Goal: Task Accomplishment & Management: Manage account settings

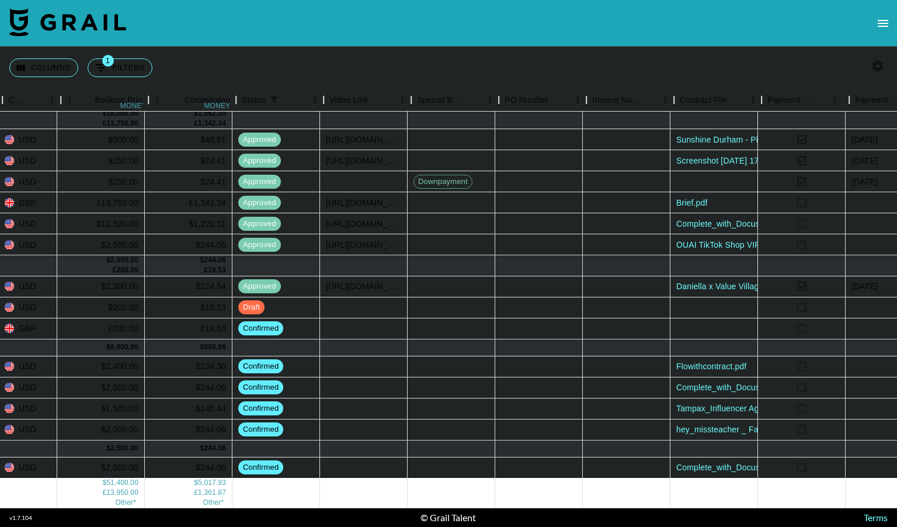
scroll to position [200, 978]
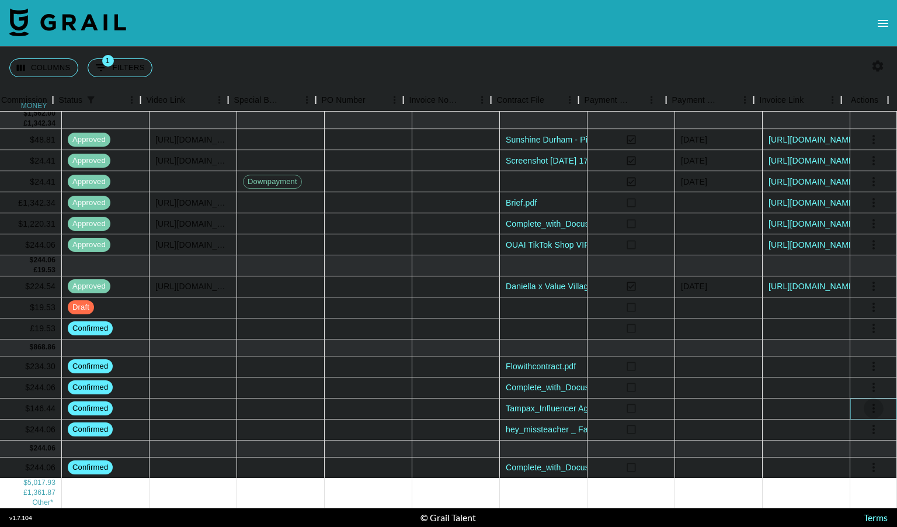
click at [868, 401] on icon "select merge strategy" at bounding box center [874, 408] width 14 height 14
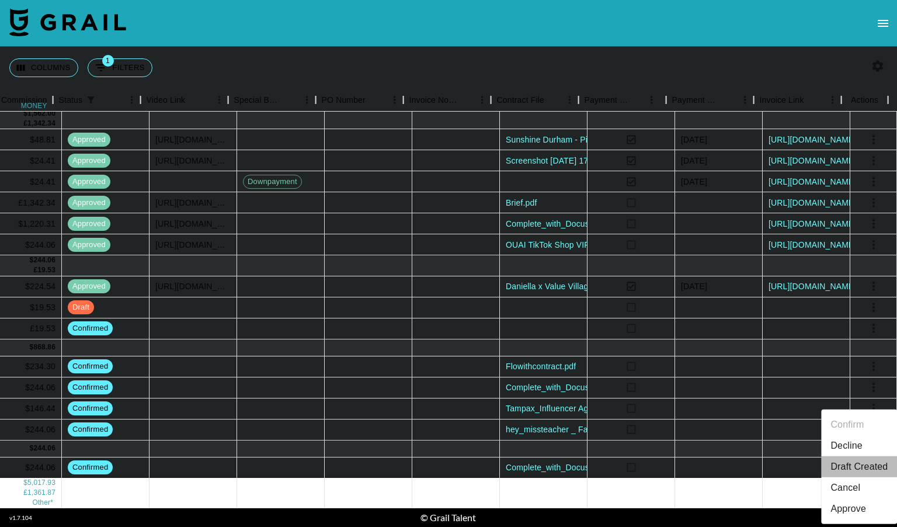
click at [850, 464] on li "Draft Created" at bounding box center [860, 466] width 76 height 21
click at [692, 399] on div at bounding box center [719, 408] width 88 height 21
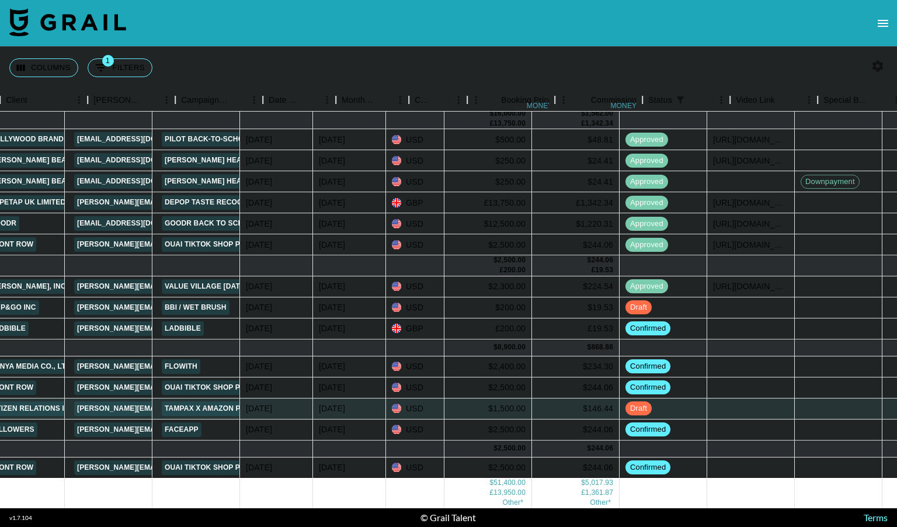
scroll to position [200, 383]
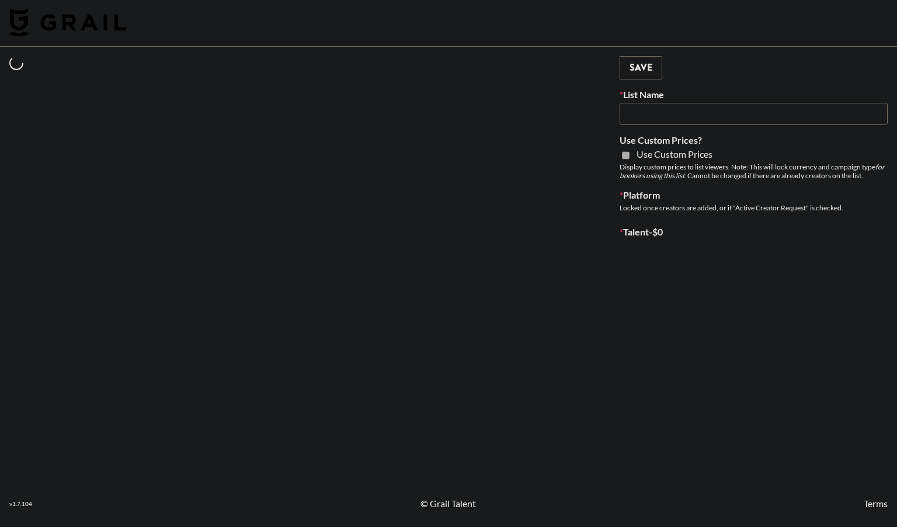
type input "US Electronic Music Skaters"
select select "Song"
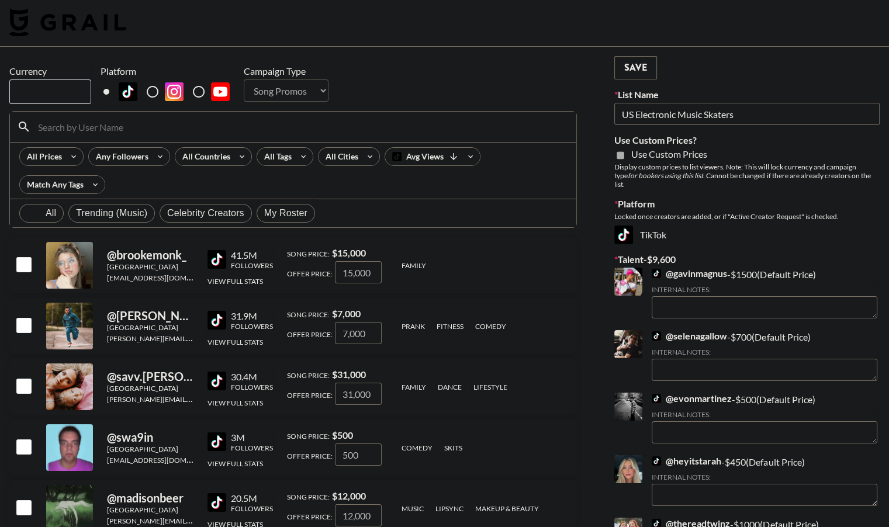
click at [288, 207] on span "My Roster" at bounding box center [285, 213] width 43 height 14
click at [264, 213] on input "My Roster" at bounding box center [264, 213] width 0 height 0
radio input "true"
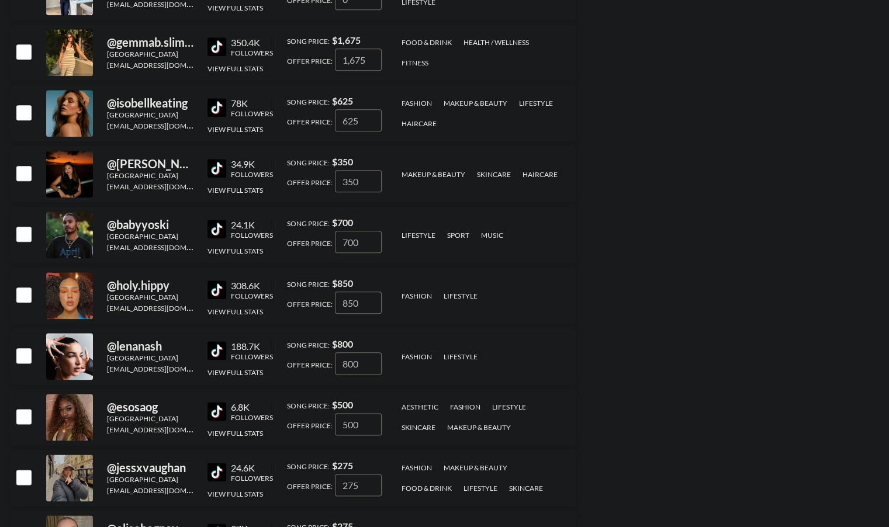
scroll to position [1306, 0]
click at [14, 238] on div at bounding box center [23, 235] width 18 height 20
click at [26, 235] on input "checkbox" at bounding box center [23, 234] width 14 height 14
checkbox input "true"
type input "700"
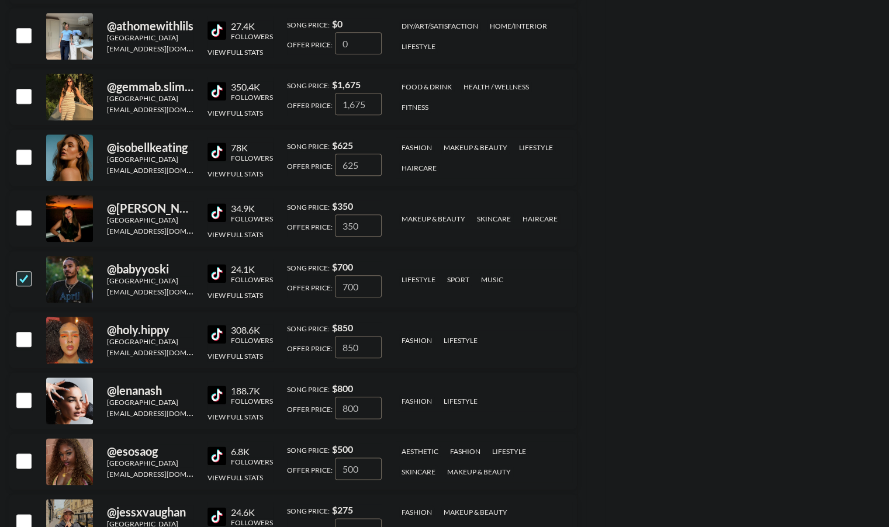
scroll to position [1262, 0]
click at [348, 287] on input "number" at bounding box center [358, 286] width 47 height 22
click at [343, 285] on input "number" at bounding box center [358, 286] width 47 height 22
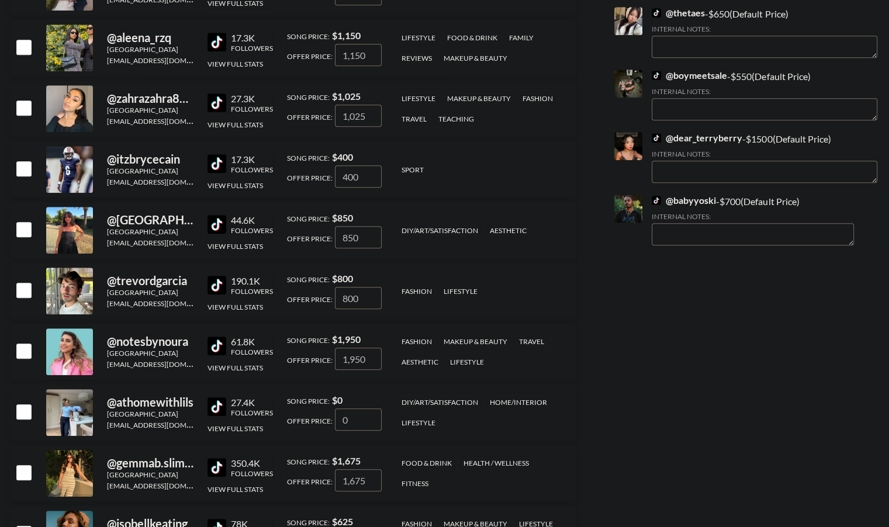
scroll to position [889, 0]
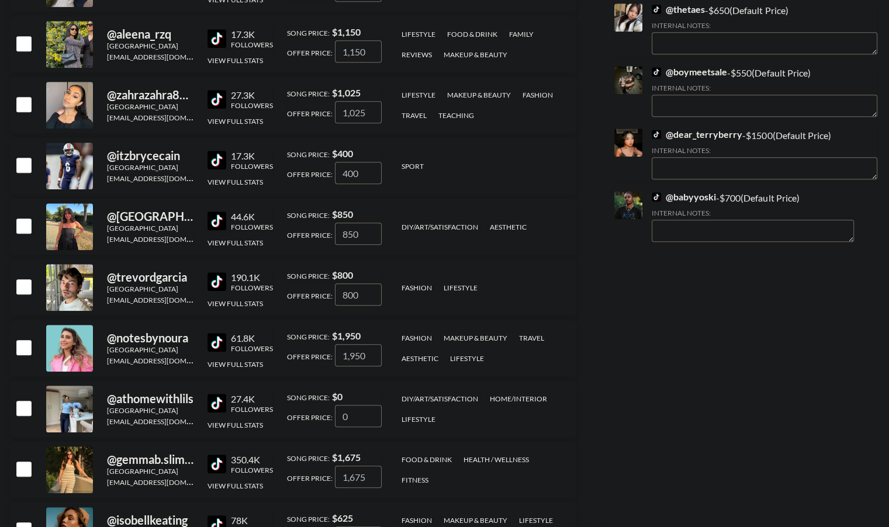
type input "800"
click at [687, 376] on div "Your changes have been saved! Save List Name US Electronic Music Skaters Use Cu…" at bounding box center [747, 472] width 284 height 2630
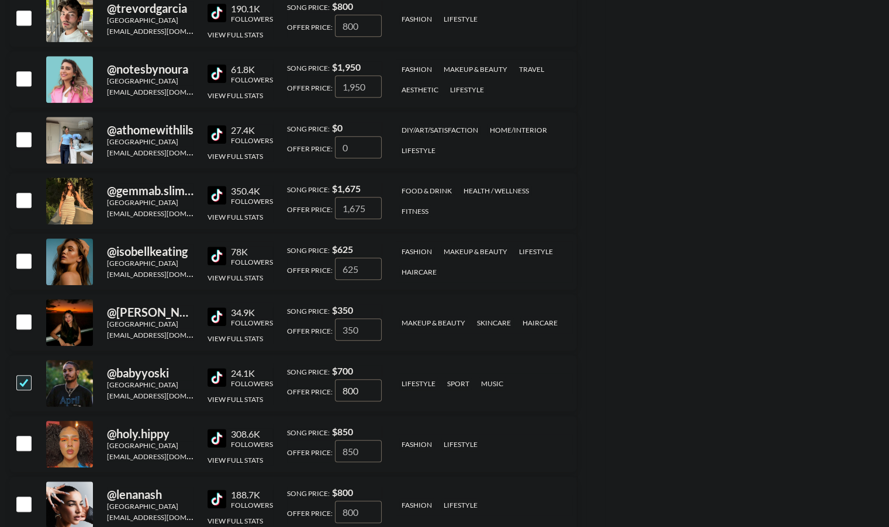
scroll to position [1159, 0]
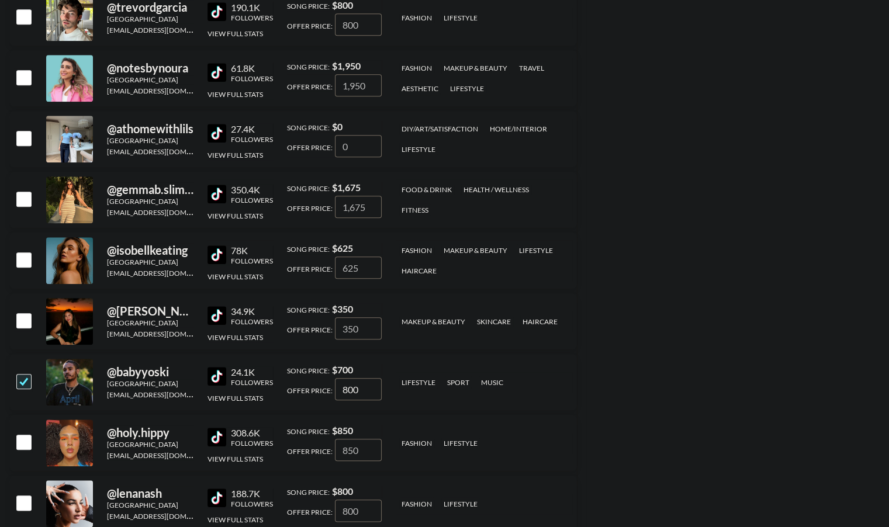
click at [23, 384] on input "checkbox" at bounding box center [23, 381] width 14 height 14
click at [360, 389] on input "800" at bounding box center [358, 389] width 47 height 22
click at [19, 380] on input "checkbox" at bounding box center [23, 381] width 14 height 14
checkbox input "true"
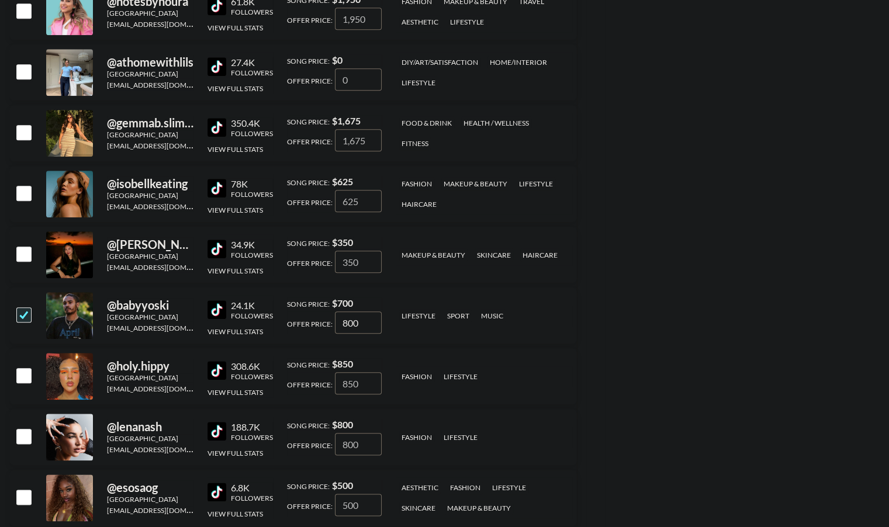
scroll to position [1227, 0]
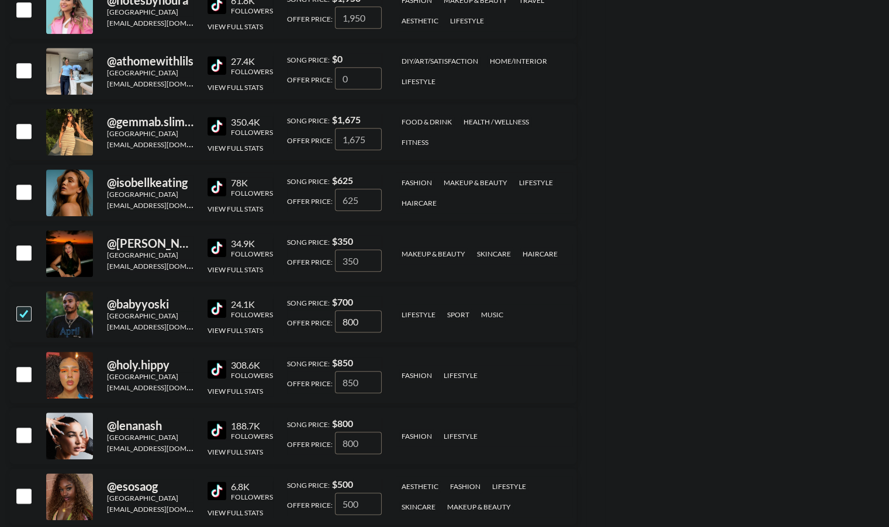
click at [367, 324] on input "800" at bounding box center [358, 321] width 47 height 22
type input "8"
checkbox input "false"
type input "8"
checkbox input "true"
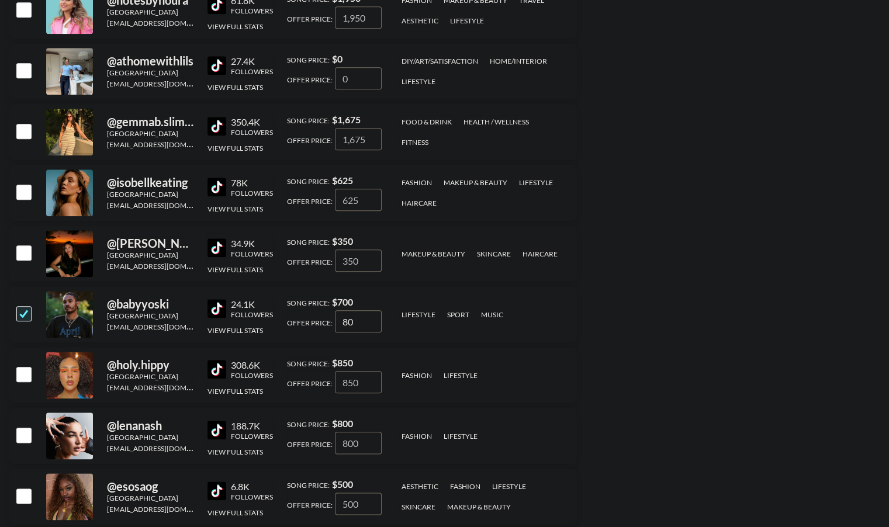
type input "800"
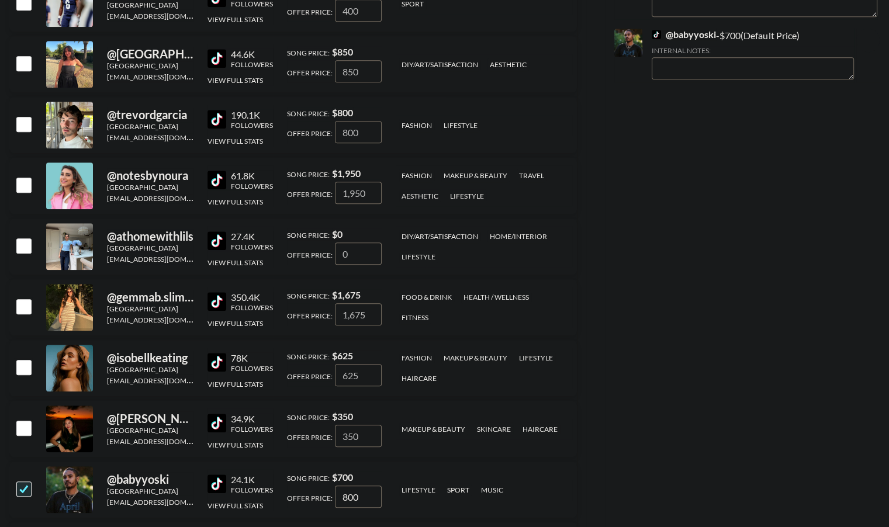
scroll to position [1053, 0]
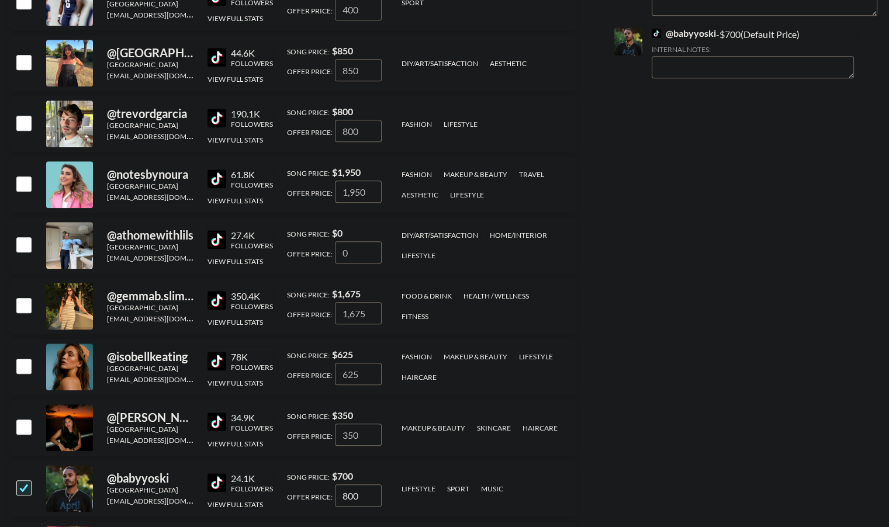
click at [19, 487] on input "checkbox" at bounding box center [23, 487] width 14 height 14
checkbox input "false"
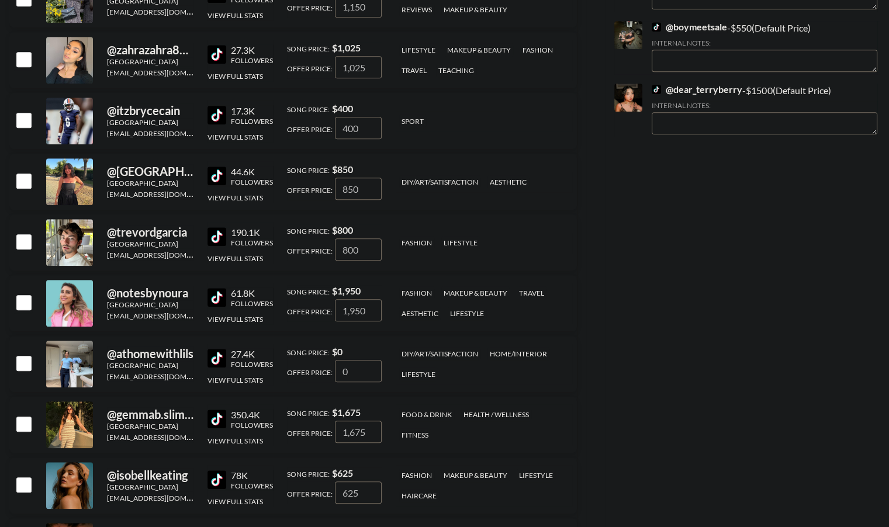
scroll to position [922, 0]
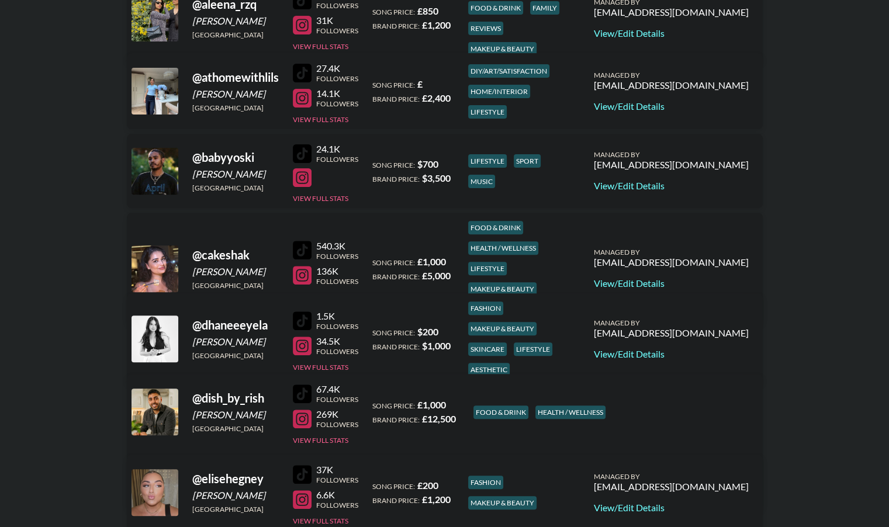
scroll to position [366, 0]
click at [689, 188] on link "View/Edit Details" at bounding box center [671, 187] width 155 height 12
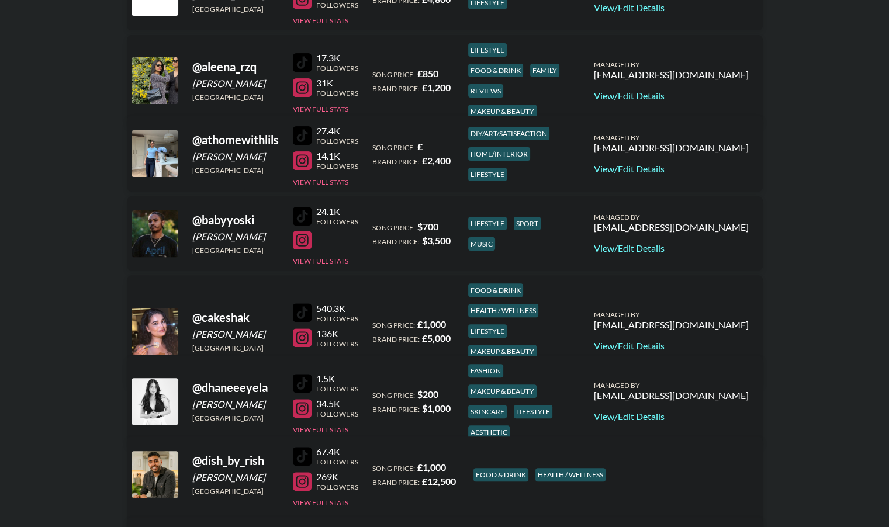
scroll to position [0, 0]
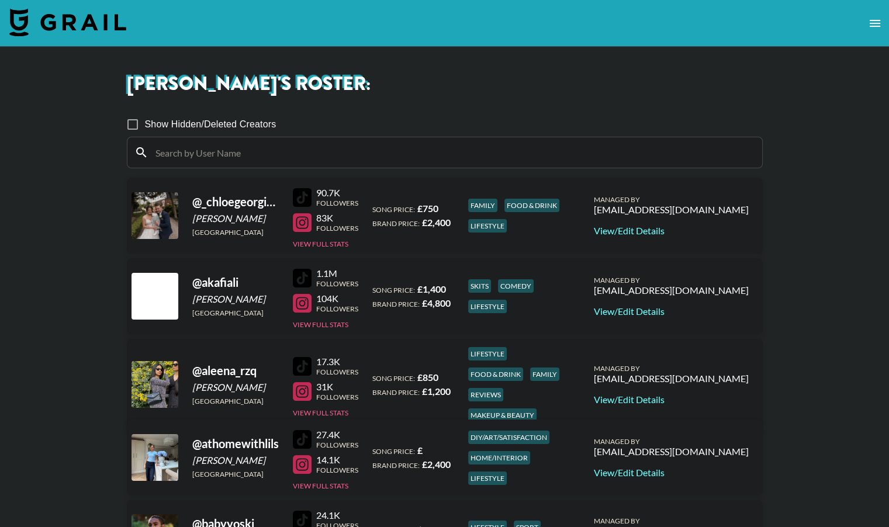
click at [202, 151] on input at bounding box center [451, 152] width 606 height 19
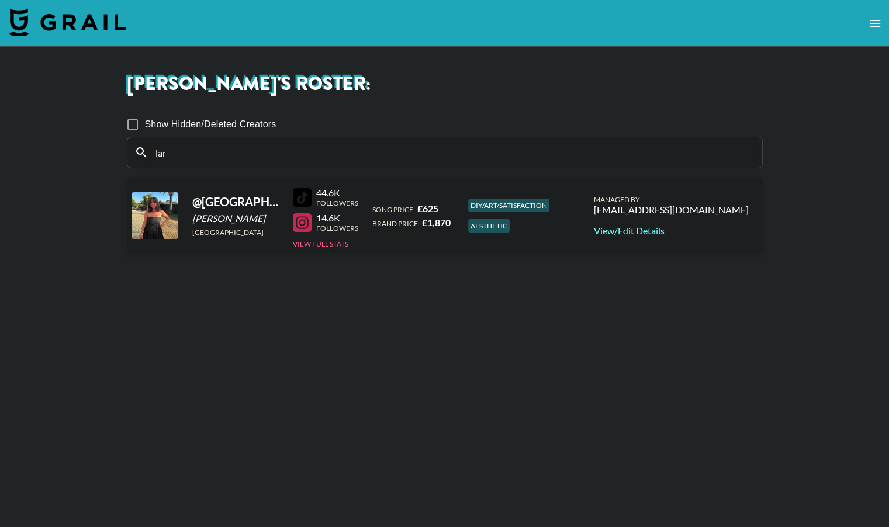
type input "lar"
click at [137, 127] on input "Show Hidden/Deleted Creators" at bounding box center [132, 124] width 25 height 25
checkbox input "true"
click at [179, 150] on input "lar" at bounding box center [451, 152] width 606 height 19
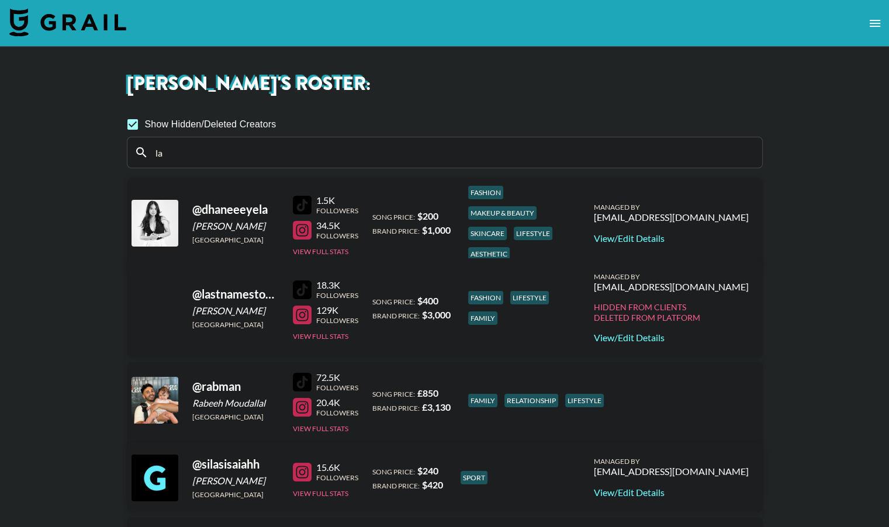
type input "l"
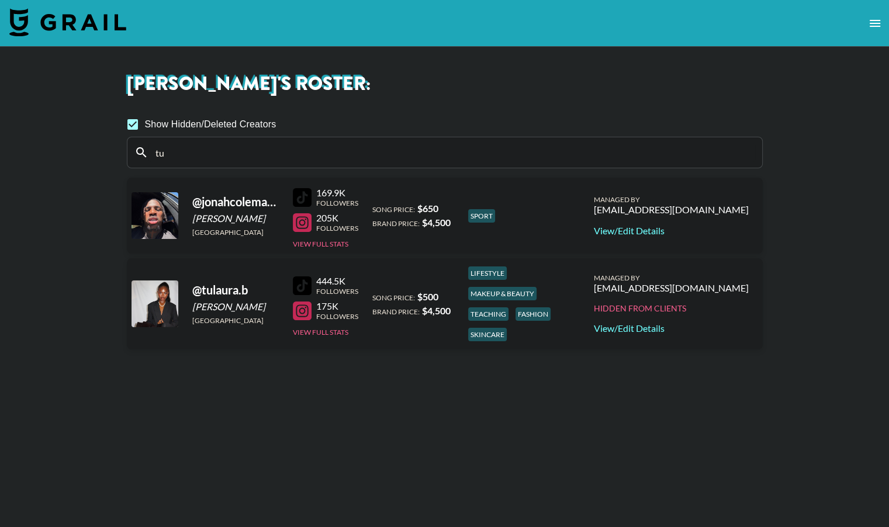
type input "tu"
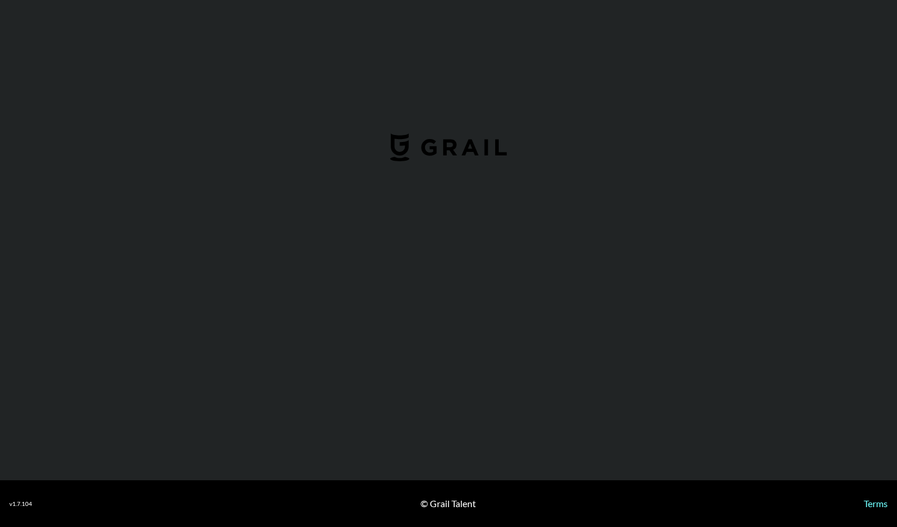
select select "USD"
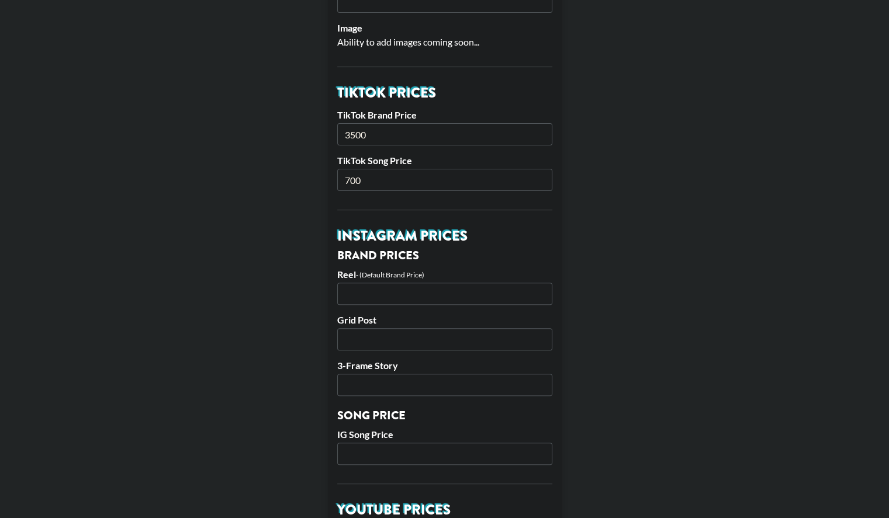
scroll to position [344, 0]
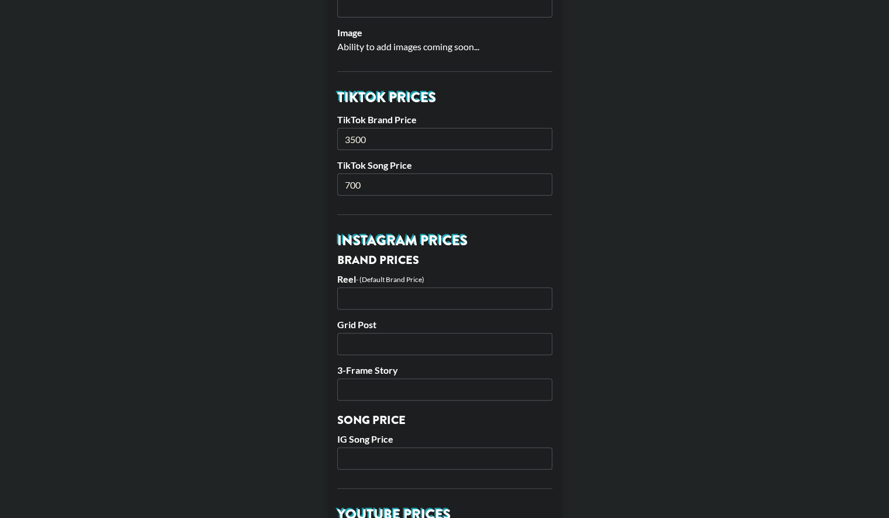
click at [392, 182] on input "700" at bounding box center [444, 185] width 215 height 22
type input "7"
type input "800"
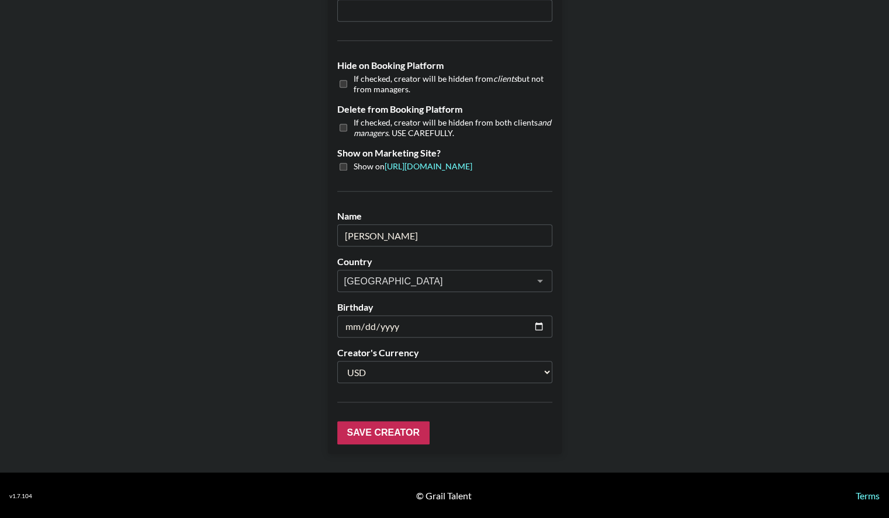
scroll to position [1066, 9]
click at [393, 434] on input "Save Creator" at bounding box center [383, 432] width 92 height 23
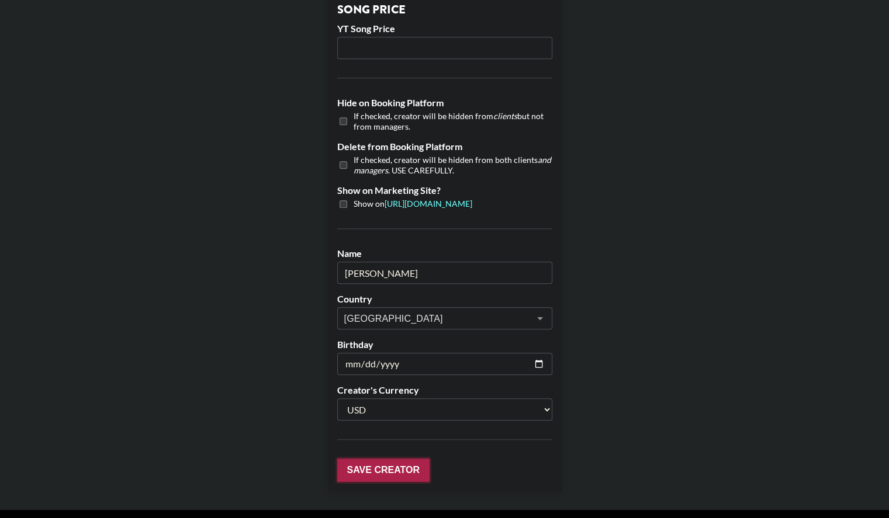
scroll to position [1103, 9]
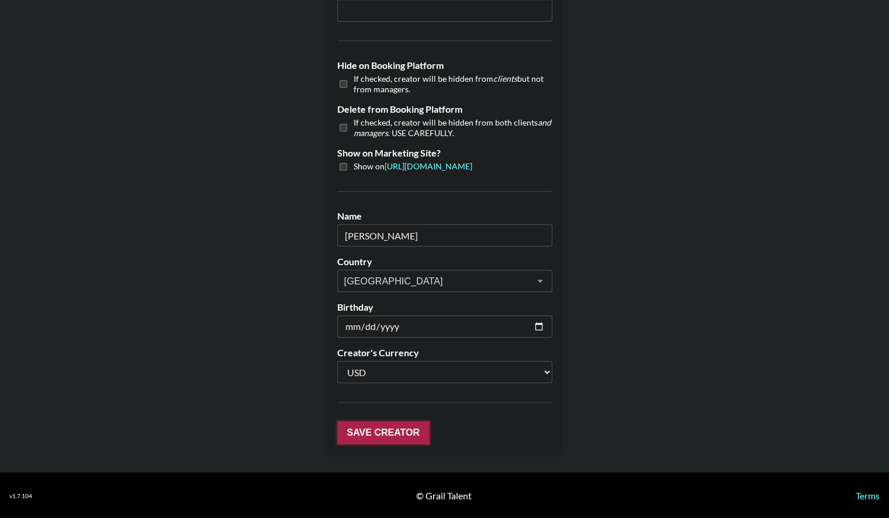
click at [388, 429] on input "Save Creator" at bounding box center [383, 432] width 92 height 23
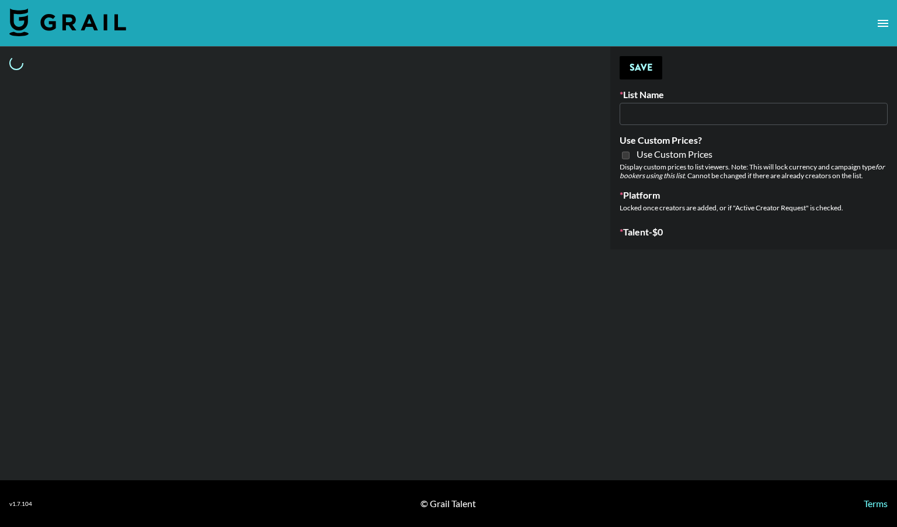
type input "US Electronic Music Skaters"
select select "Song"
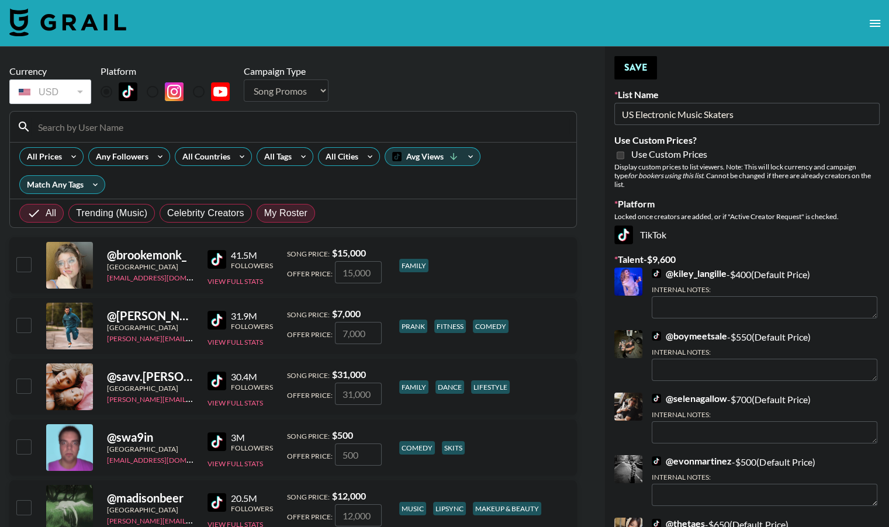
click at [271, 217] on span "My Roster" at bounding box center [285, 213] width 43 height 14
click at [264, 213] on input "My Roster" at bounding box center [264, 213] width 0 height 0
radio input "true"
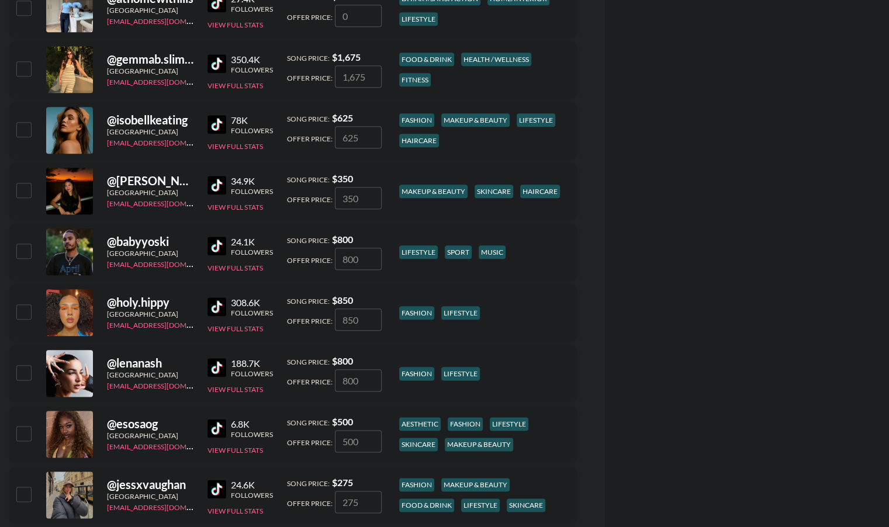
scroll to position [1290, 0]
click at [27, 248] on input "checkbox" at bounding box center [23, 250] width 14 height 14
checkbox input "true"
type input "800"
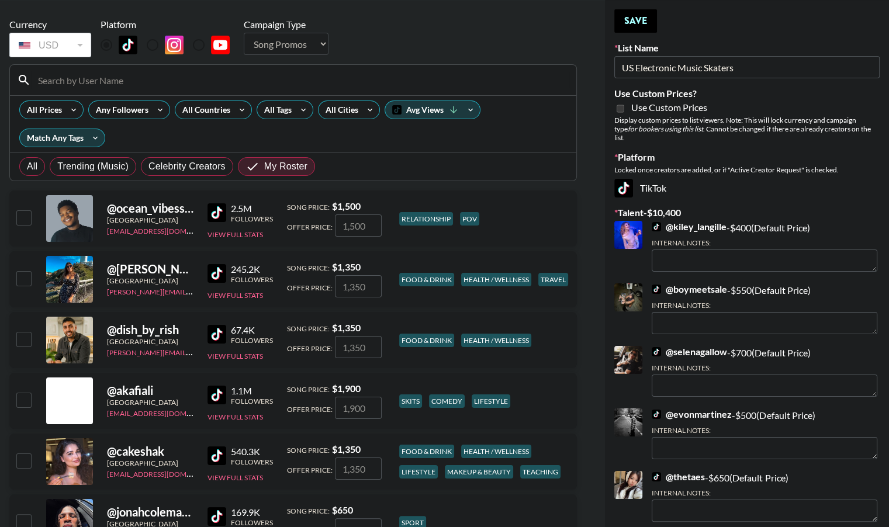
scroll to position [0, 0]
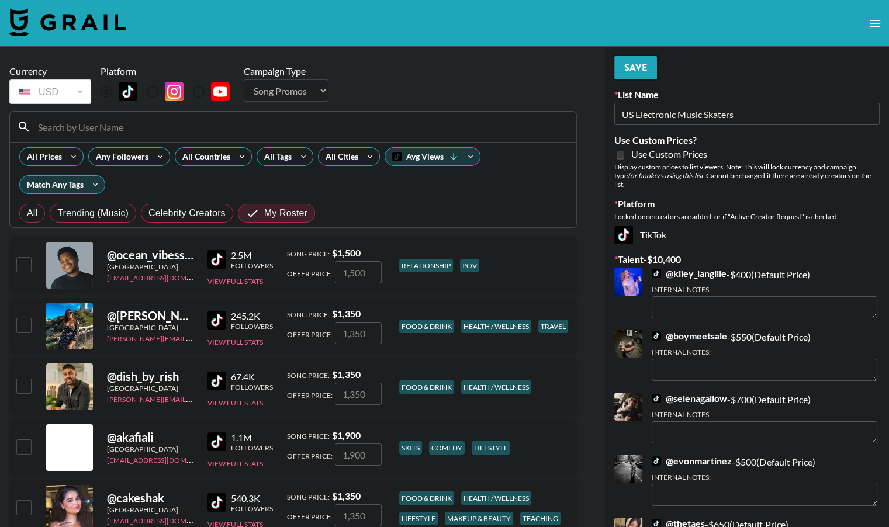
click at [638, 65] on button "Save" at bounding box center [635, 67] width 43 height 23
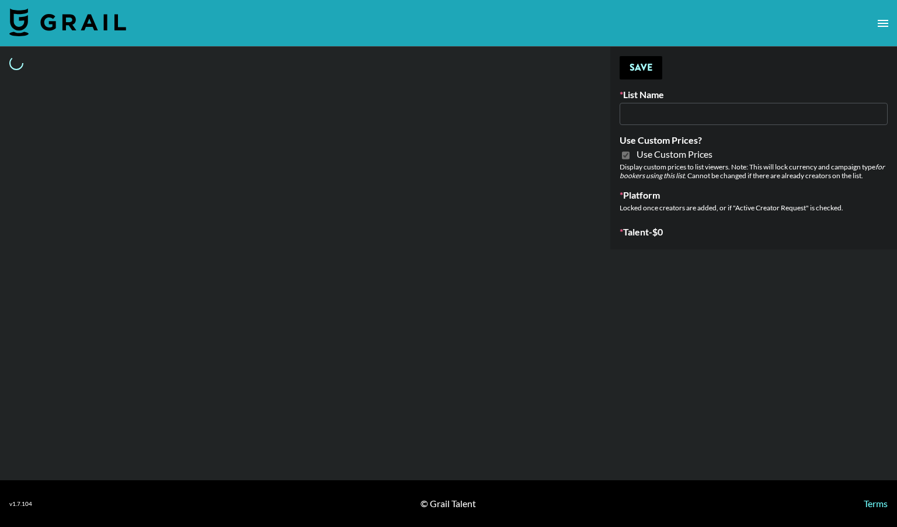
type input "Mirror HQ ([DATE])"
checkbox input "true"
select select "Brand"
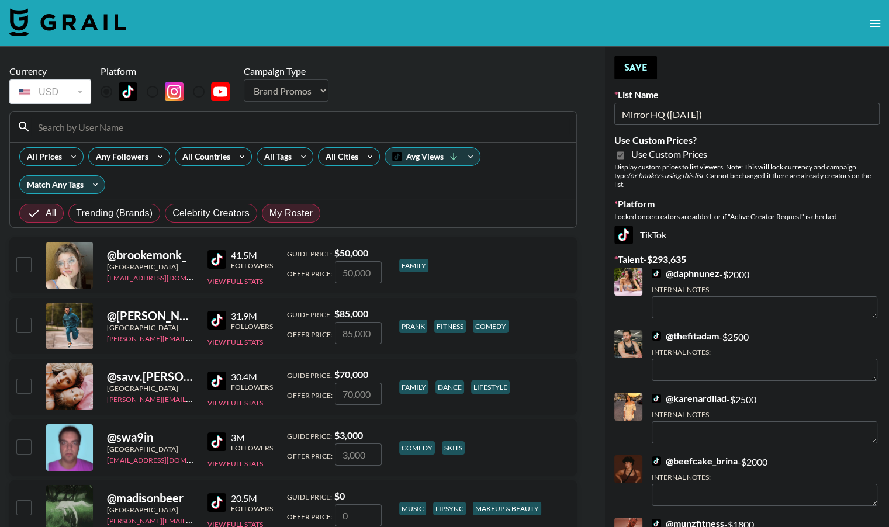
click at [304, 207] on span "My Roster" at bounding box center [290, 213] width 43 height 14
click at [269, 213] on input "My Roster" at bounding box center [269, 213] width 0 height 0
radio input "true"
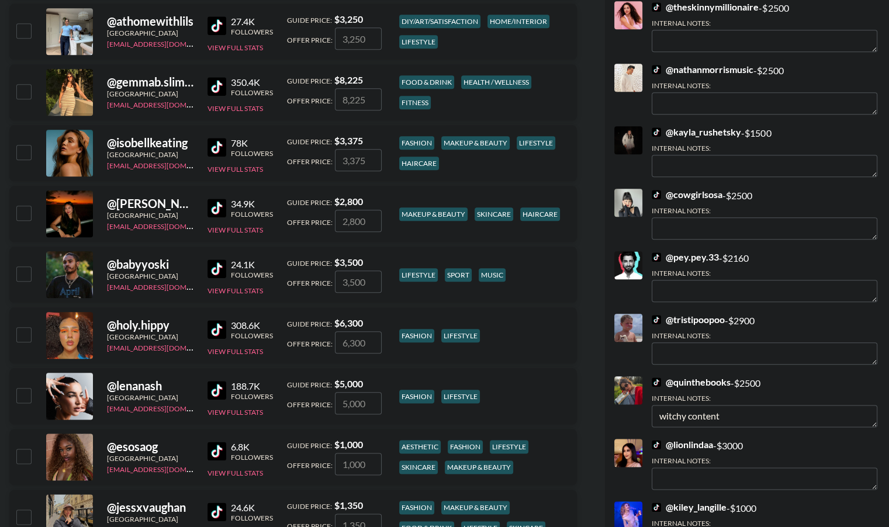
scroll to position [1268, 0]
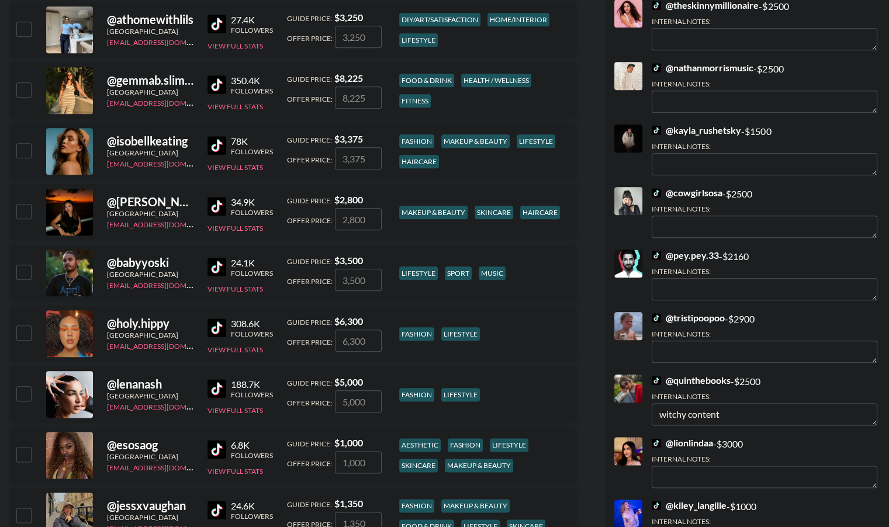
click at [29, 333] on input "checkbox" at bounding box center [23, 332] width 14 height 14
checkbox input "true"
type input "6300"
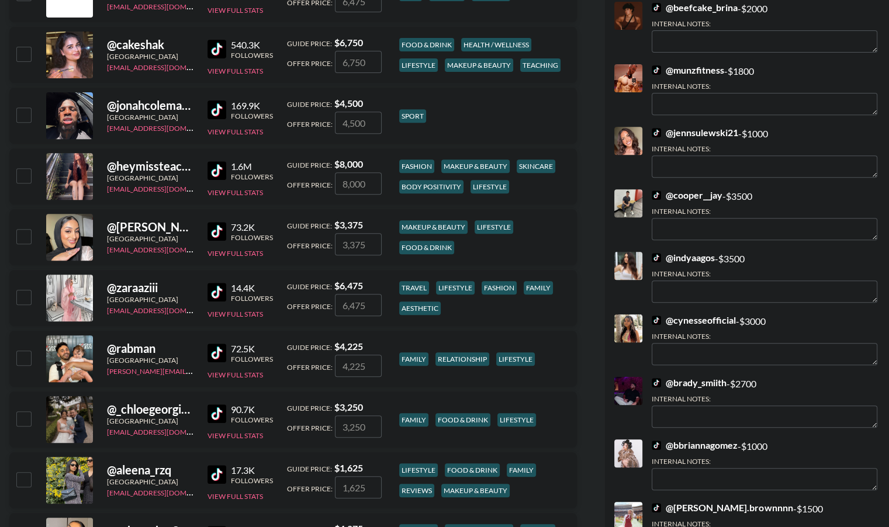
scroll to position [450, 0]
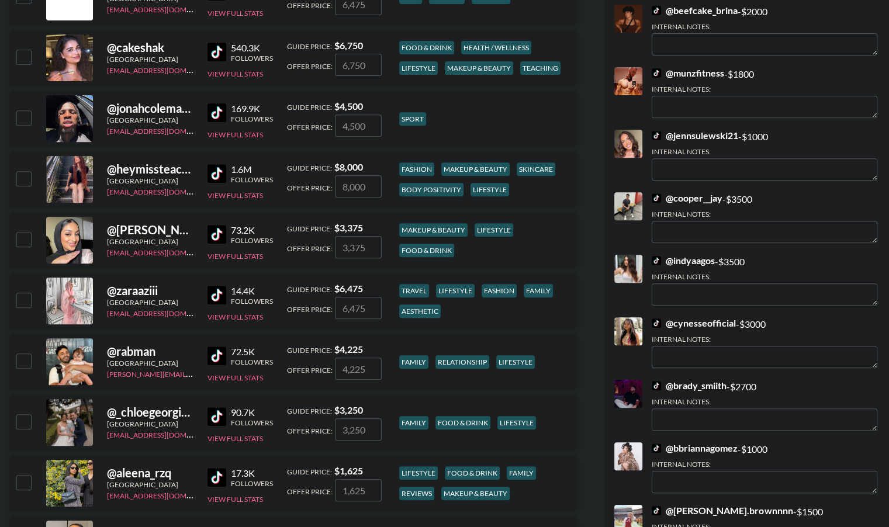
click at [28, 183] on input "checkbox" at bounding box center [23, 178] width 14 height 14
checkbox input "true"
type input "8000"
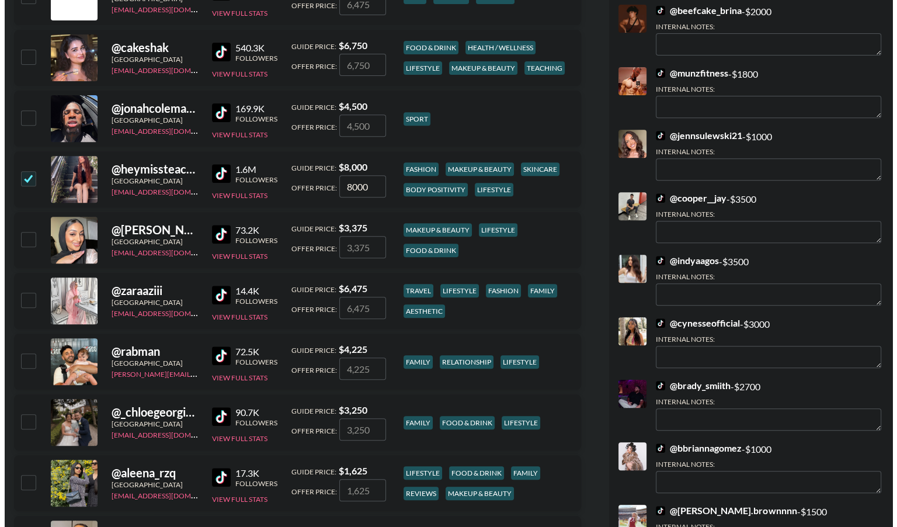
scroll to position [0, 0]
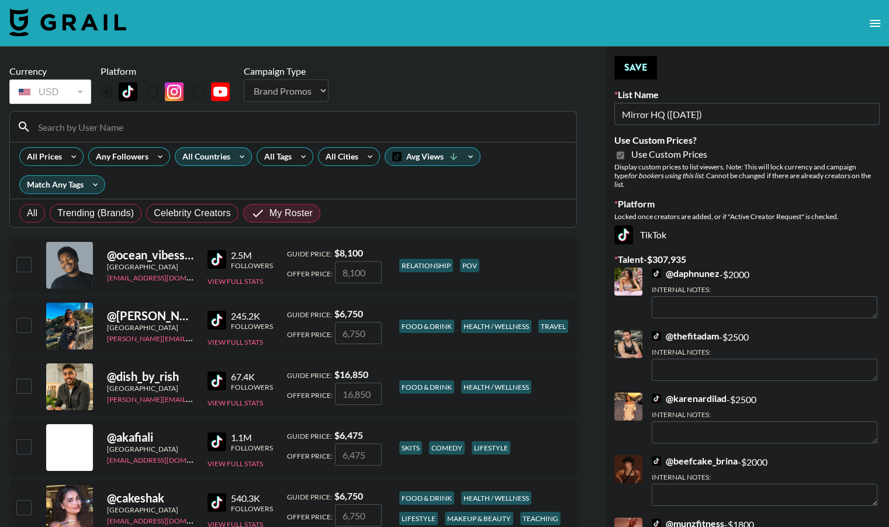
click at [236, 154] on icon at bounding box center [242, 157] width 19 height 18
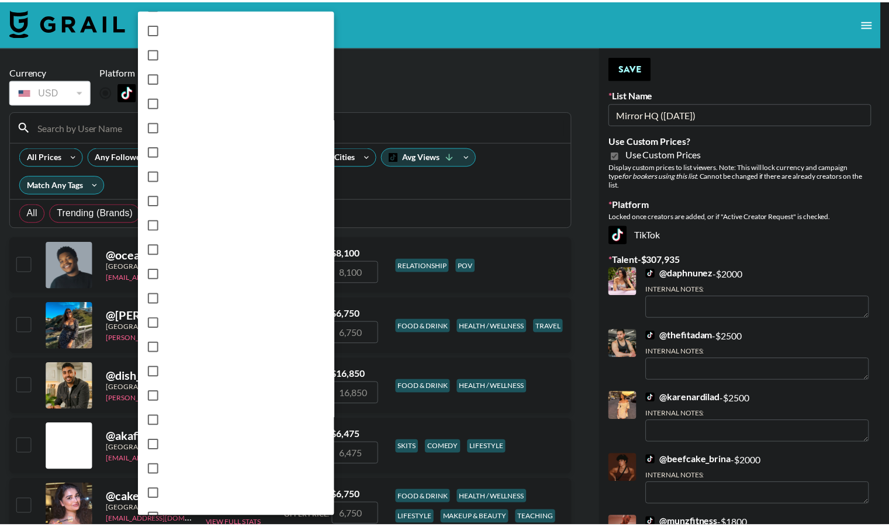
scroll to position [835, 0]
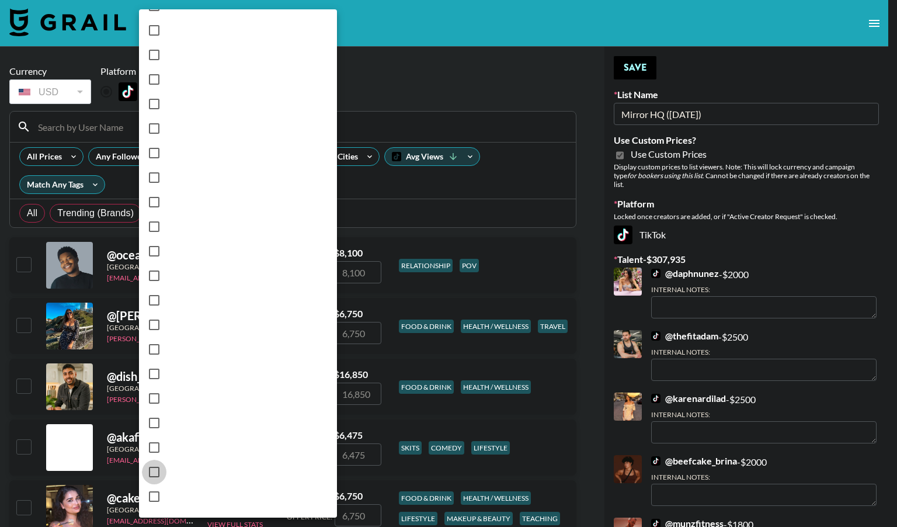
click at [152, 467] on input "[GEOGRAPHIC_DATA]" at bounding box center [154, 472] width 25 height 25
checkbox input "true"
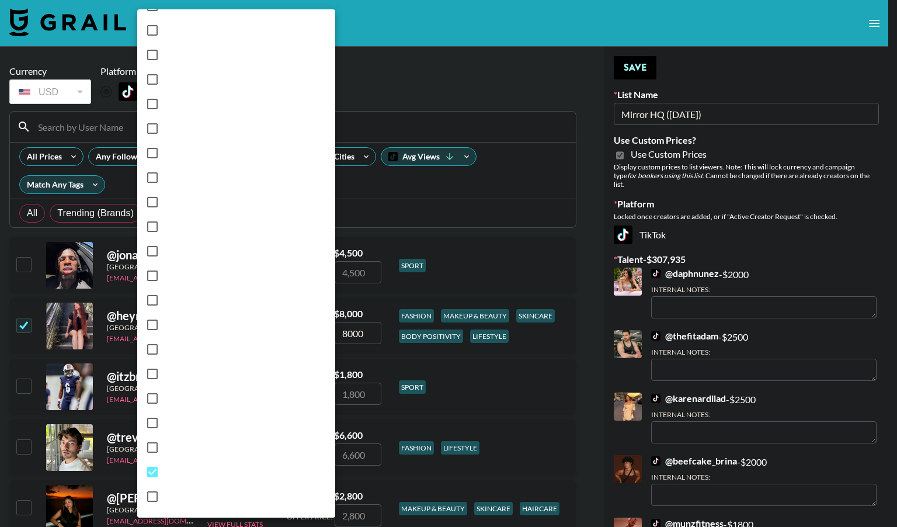
click at [487, 210] on div at bounding box center [448, 263] width 897 height 527
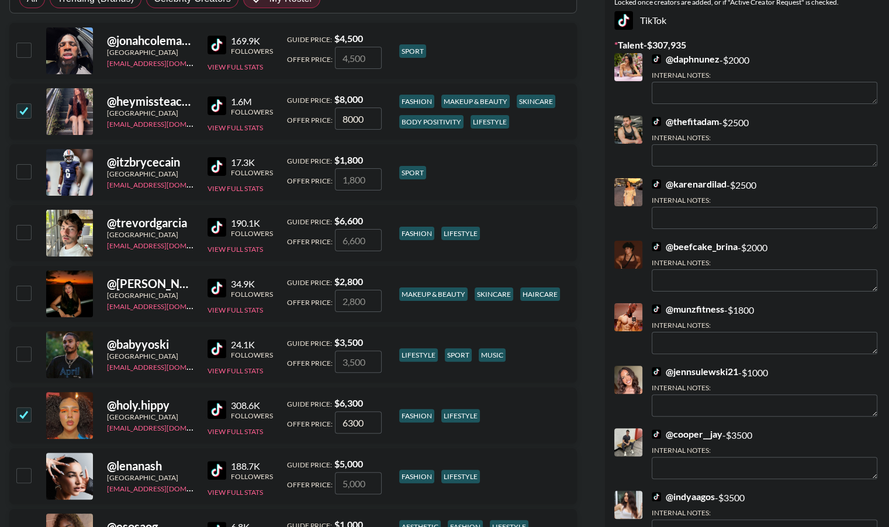
scroll to position [216, 0]
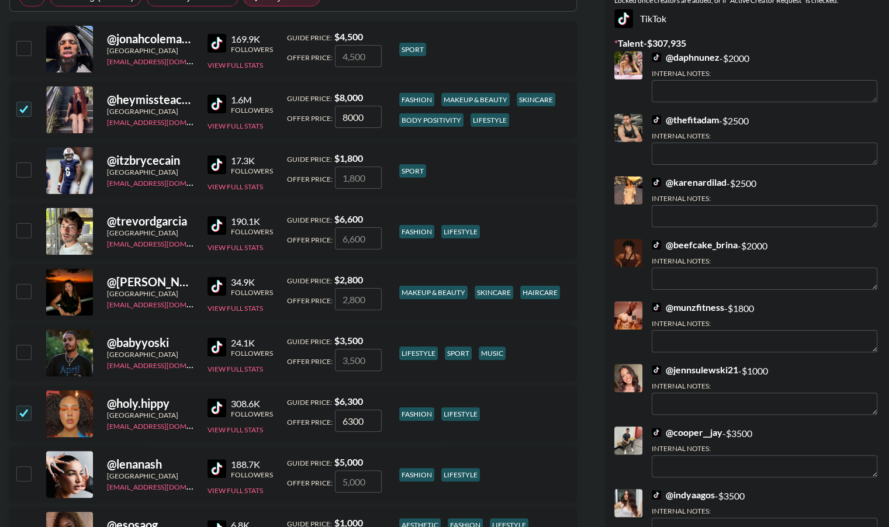
click at [27, 223] on input "checkbox" at bounding box center [23, 230] width 14 height 14
checkbox input "true"
type input "6600"
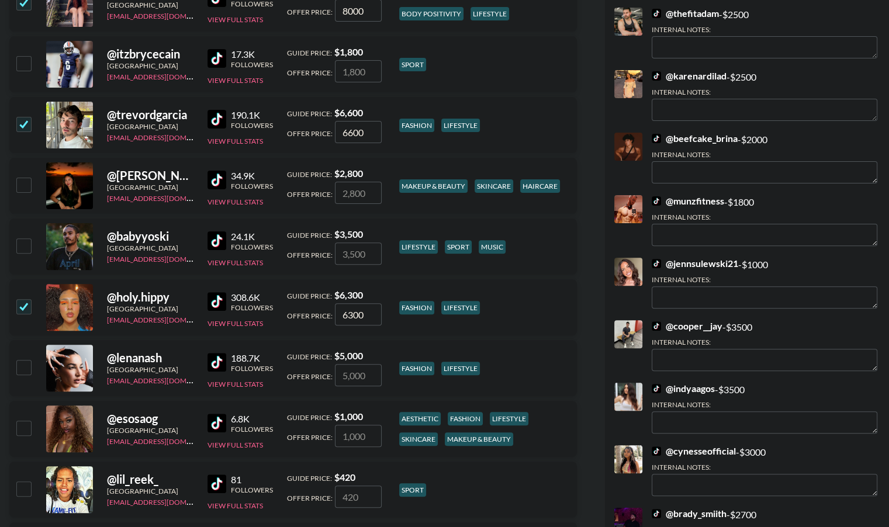
scroll to position [334, 0]
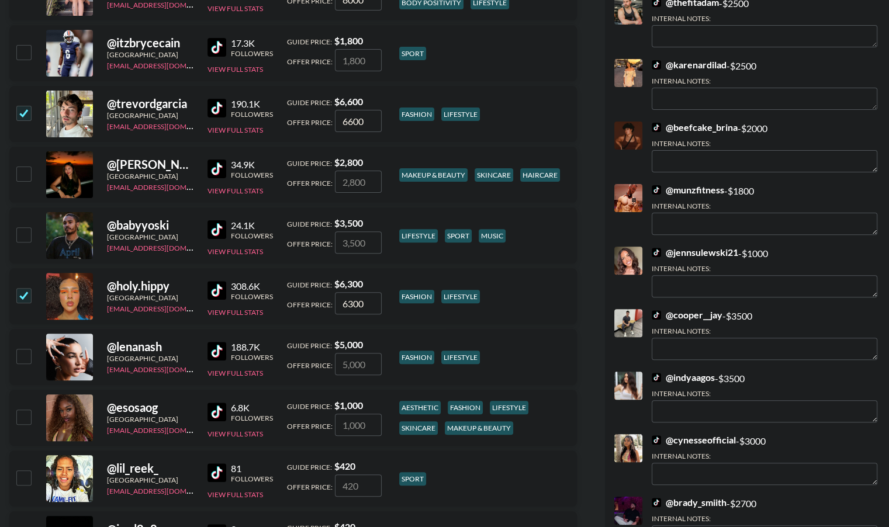
click at [23, 349] on input "checkbox" at bounding box center [23, 356] width 14 height 14
checkbox input "true"
type input "5000"
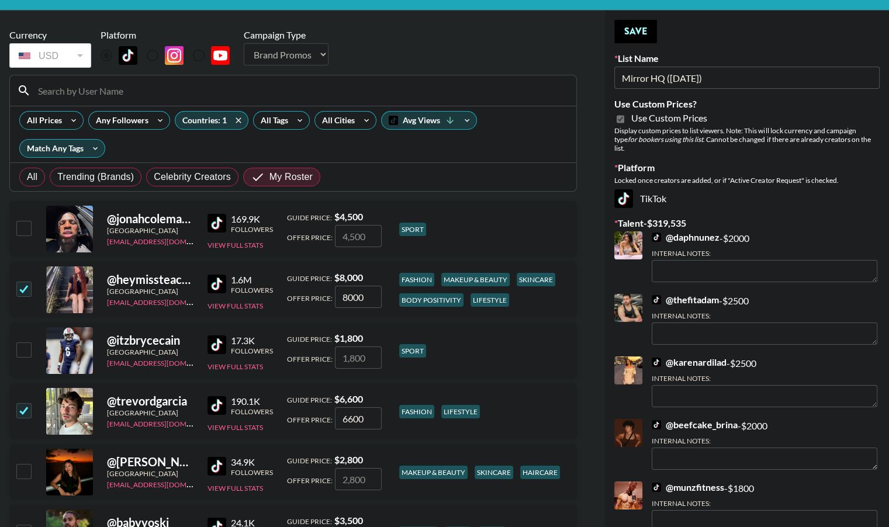
scroll to position [0, 0]
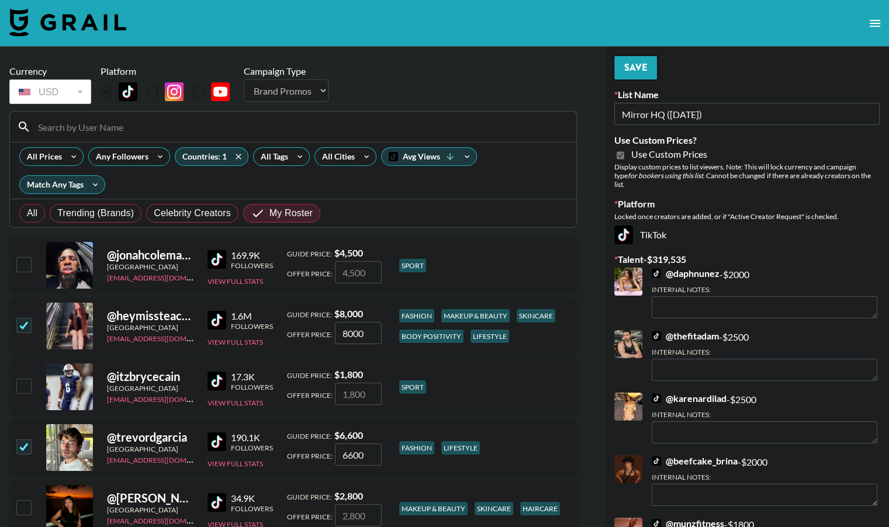
click at [652, 70] on button "Save" at bounding box center [635, 67] width 43 height 23
